Goal: Find specific page/section: Find specific page/section

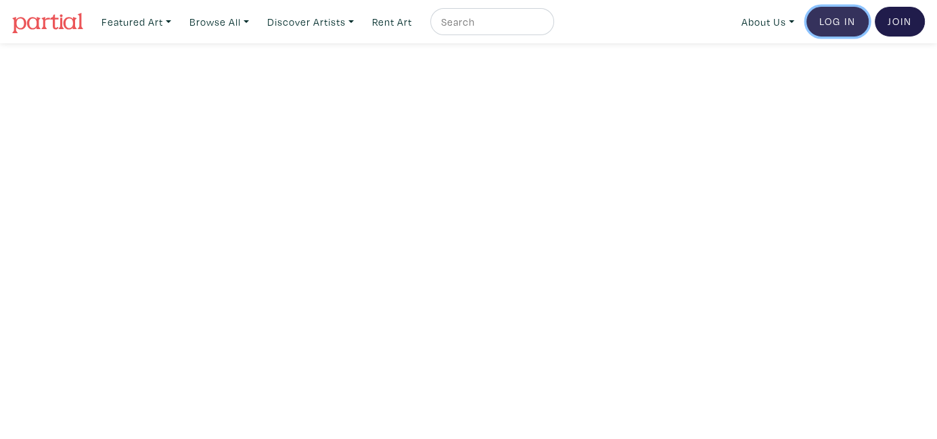
click at [836, 23] on link "Log In" at bounding box center [837, 22] width 62 height 30
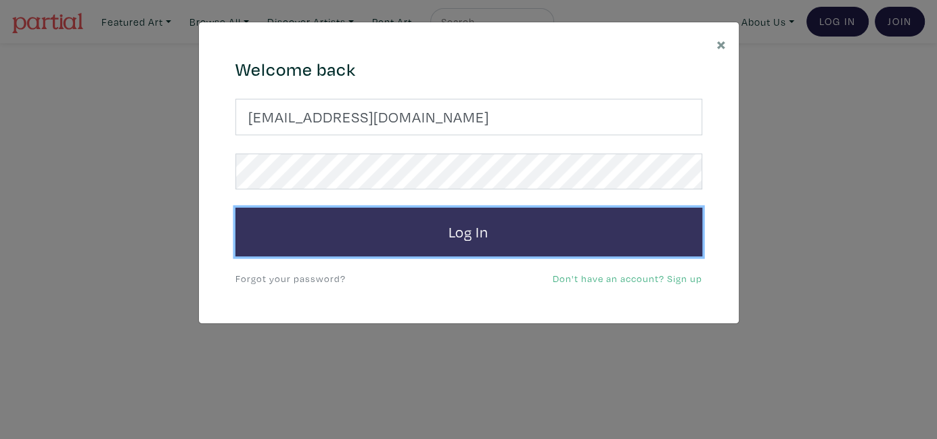
click at [482, 226] on button "Log In" at bounding box center [468, 232] width 467 height 49
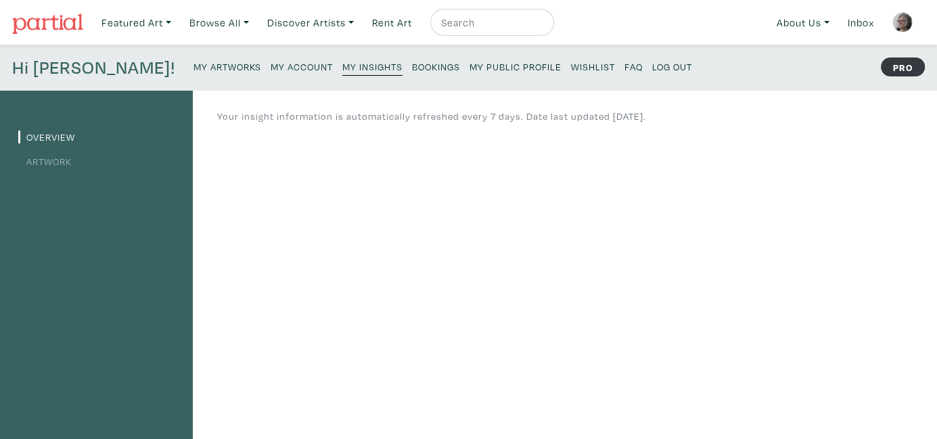
click at [193, 69] on small "My Artworks" at bounding box center [227, 66] width 68 height 13
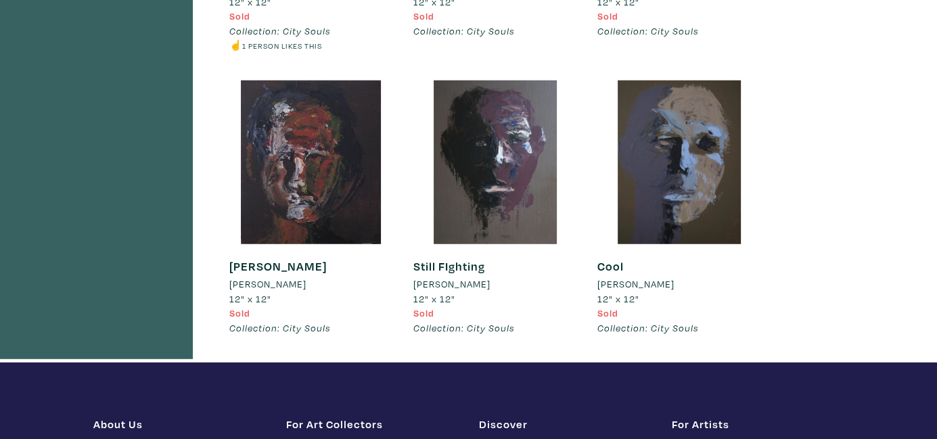
scroll to position [3143, 0]
